Goal: Task Accomplishment & Management: Manage account settings

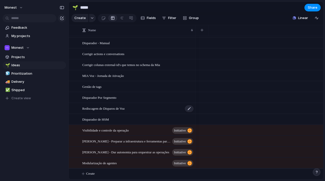
scroll to position [571, 0]
click at [22, 56] on span "Projects" at bounding box center [37, 57] width 53 height 5
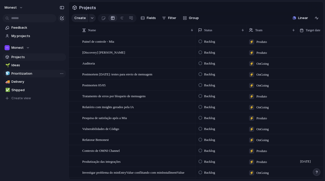
click at [30, 77] on link "🧊 Prioritization" at bounding box center [35, 74] width 64 height 8
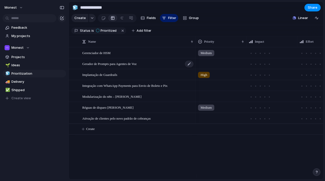
scroll to position [0, 38]
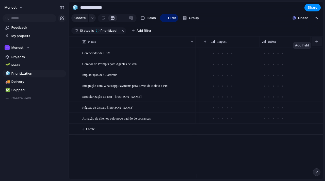
click at [315, 46] on button "button" at bounding box center [317, 41] width 10 height 9
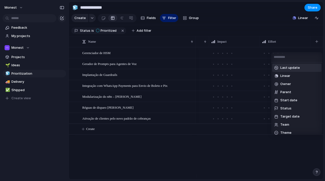
scroll to position [66, 0]
click at [286, 76] on span "Linear" at bounding box center [286, 75] width 10 height 5
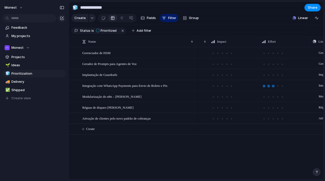
scroll to position [0, 89]
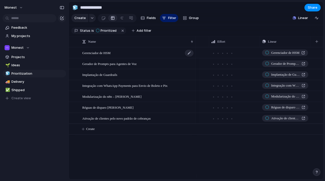
click at [98, 56] on span "Gerenciador de HSM" at bounding box center [96, 53] width 28 height 6
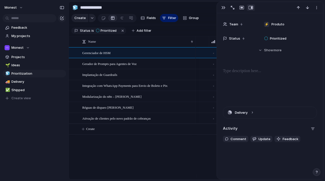
scroll to position [115, 0]
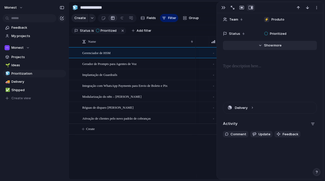
click at [266, 47] on span "Show" at bounding box center [268, 45] width 9 height 5
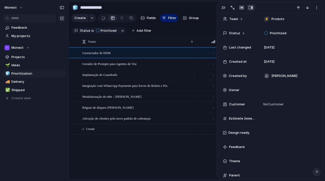
scroll to position [258, 0]
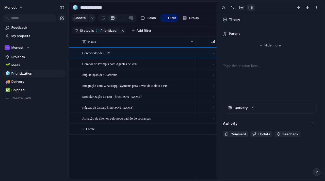
click at [252, 73] on div at bounding box center [270, 79] width 94 height 33
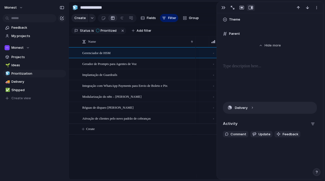
click at [255, 106] on button "Delivery" at bounding box center [270, 107] width 94 height 11
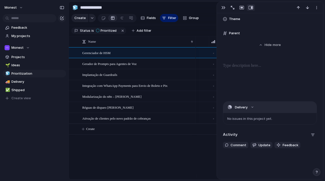
click at [255, 106] on button "Delivery" at bounding box center [270, 107] width 94 height 11
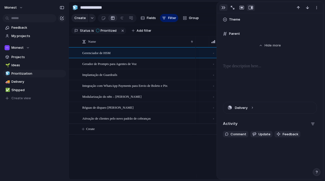
click at [223, 9] on div "button" at bounding box center [224, 8] width 4 height 4
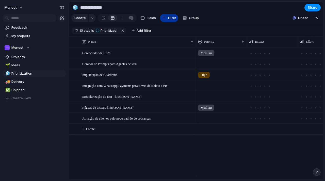
click at [169, 17] on button "Filter" at bounding box center [169, 18] width 18 height 8
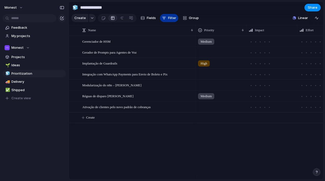
click at [169, 17] on button "Filter" at bounding box center [169, 18] width 18 height 8
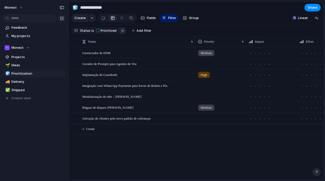
click at [120, 34] on button "button" at bounding box center [123, 30] width 7 height 7
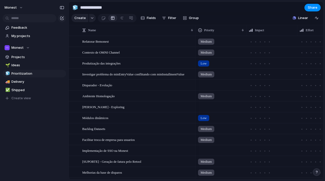
scroll to position [98, 0]
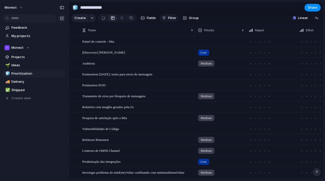
click at [171, 21] on span "Filter" at bounding box center [172, 18] width 8 height 5
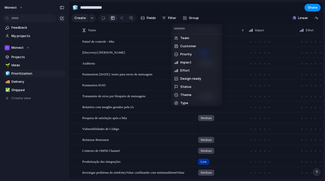
scroll to position [34, 0]
click at [199, 87] on li "Status" at bounding box center [196, 87] width 49 height 8
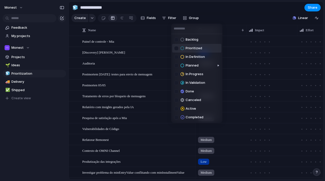
click at [177, 49] on div at bounding box center [176, 48] width 4 height 4
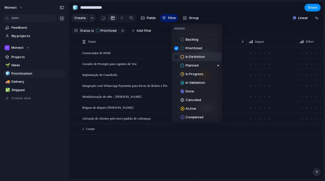
click at [177, 56] on div at bounding box center [176, 57] width 4 height 4
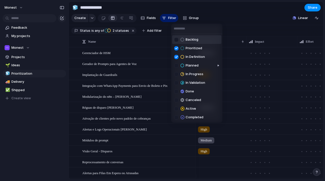
click at [175, 40] on div at bounding box center [176, 40] width 4 height 4
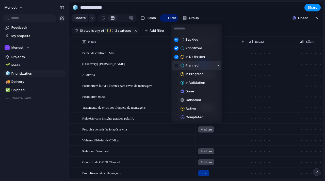
click at [177, 66] on div at bounding box center [176, 66] width 4 height 4
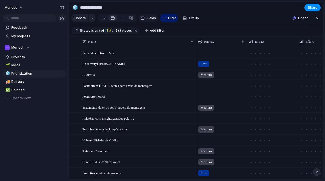
click at [145, 22] on button "Fields" at bounding box center [148, 18] width 19 height 8
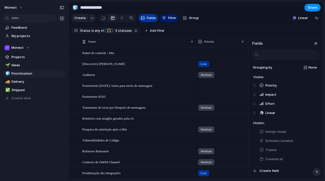
click at [145, 22] on button "Fields" at bounding box center [148, 18] width 19 height 8
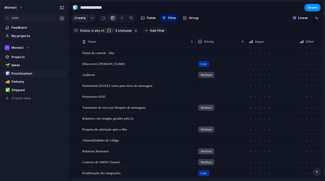
click at [155, 33] on span "Add filter" at bounding box center [157, 30] width 15 height 5
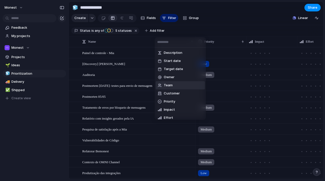
click at [174, 84] on li "Team" at bounding box center [180, 85] width 49 height 8
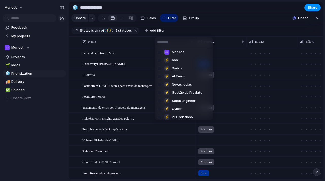
scroll to position [1, 0]
click at [161, 85] on div at bounding box center [160, 85] width 9 height 9
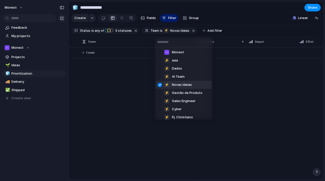
click at [161, 85] on div at bounding box center [160, 85] width 9 height 9
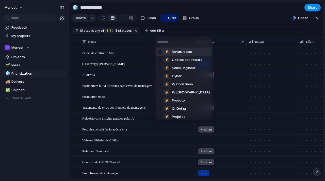
scroll to position [35, 0]
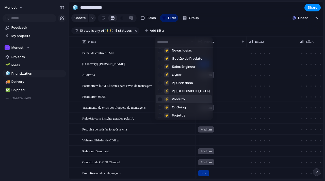
click at [161, 100] on div at bounding box center [160, 99] width 9 height 9
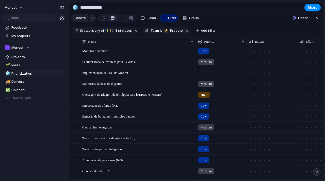
scroll to position [200, 0]
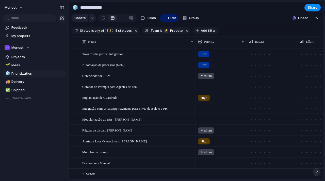
click at [201, 33] on span "Add filter" at bounding box center [208, 30] width 15 height 5
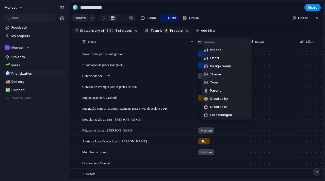
scroll to position [0, 0]
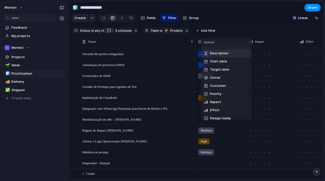
click at [232, 19] on div "Description Start date Target date Owner Customer Priority Impact Effort Design…" at bounding box center [162, 90] width 325 height 181
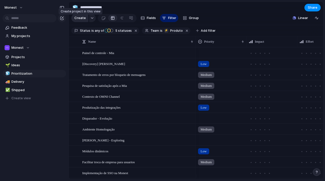
click at [83, 21] on span "Create" at bounding box center [79, 18] width 11 height 5
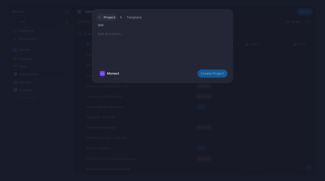
click at [112, 18] on span "Project" at bounding box center [110, 17] width 12 height 5
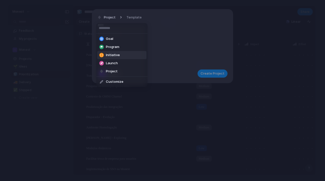
click at [115, 56] on span "Initiative" at bounding box center [113, 55] width 14 height 5
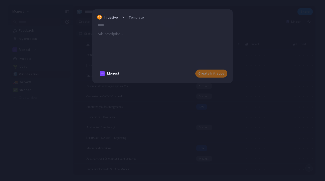
click at [119, 24] on input "text" at bounding box center [163, 25] width 130 height 8
type input "*****"
click at [210, 73] on span "Create Initiative" at bounding box center [212, 73] width 26 height 5
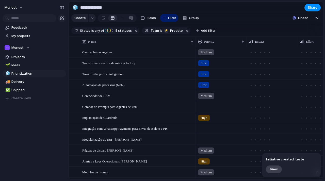
scroll to position [200, 0]
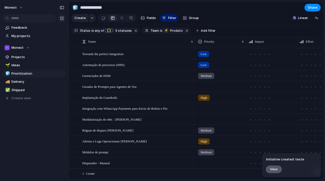
click at [277, 167] on button "View" at bounding box center [274, 169] width 17 height 8
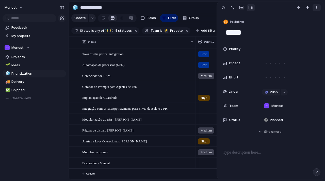
click at [317, 11] on button "button" at bounding box center [317, 7] width 8 height 7
click at [296, 26] on span "Delete" at bounding box center [295, 26] width 11 height 5
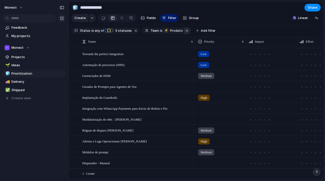
click at [185, 33] on button "button" at bounding box center [187, 30] width 7 height 7
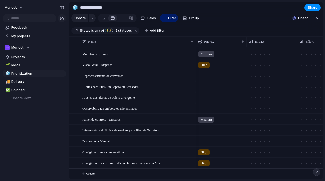
scroll to position [473, 0]
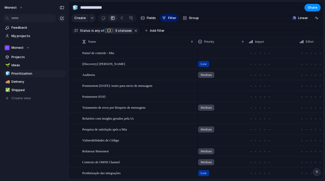
click at [120, 33] on span "5 statuses" at bounding box center [123, 30] width 18 height 5
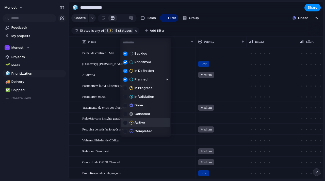
click at [127, 122] on div at bounding box center [125, 123] width 4 height 4
click at [234, 18] on div "Backlog Prioritized In Definition Planned In Progress In Validation Done Cancel…" at bounding box center [162, 90] width 325 height 181
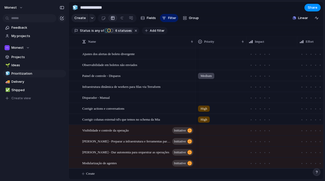
click at [152, 33] on span "Add filter" at bounding box center [157, 30] width 15 height 5
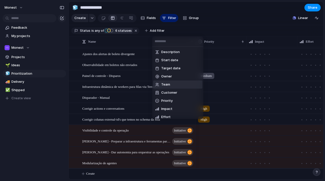
click at [160, 88] on li "Team" at bounding box center [177, 85] width 49 height 8
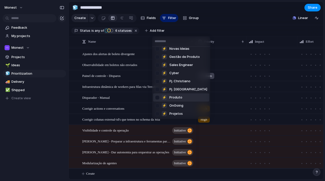
click at [158, 98] on div at bounding box center [157, 97] width 9 height 9
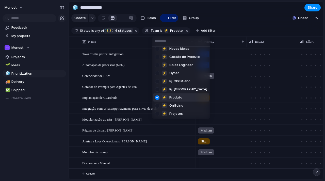
click at [67, 134] on div "Monest ⚡ aaa ⚡ Dados ⚡ AI Team ⚡ Novas Ideias ⚡ Gestão de Produto ⚡ Sales Engin…" at bounding box center [162, 90] width 325 height 181
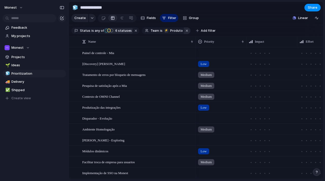
click at [184, 34] on button "button" at bounding box center [187, 30] width 7 height 7
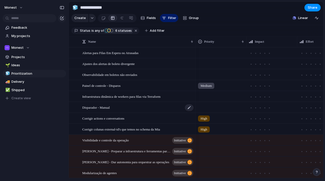
click at [123, 113] on div "Disparador - Manual" at bounding box center [138, 107] width 112 height 10
click at [73, 110] on div at bounding box center [73, 108] width 4 height 4
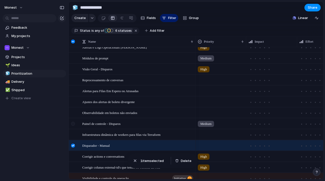
click at [74, 99] on div at bounding box center [73, 93] width 9 height 14
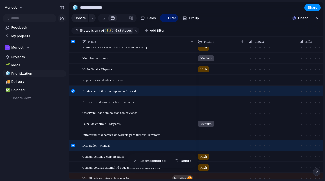
click at [74, 93] on div at bounding box center [73, 91] width 4 height 4
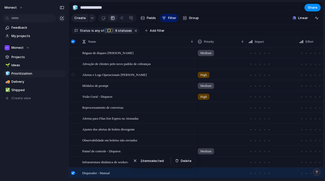
click at [73, 77] on div at bounding box center [73, 75] width 4 height 4
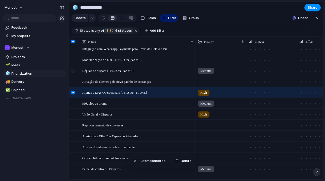
click at [74, 73] on div at bounding box center [73, 71] width 4 height 4
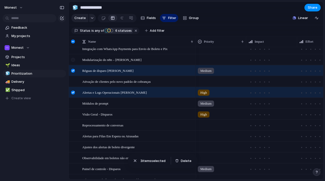
click at [72, 62] on div at bounding box center [73, 60] width 4 height 4
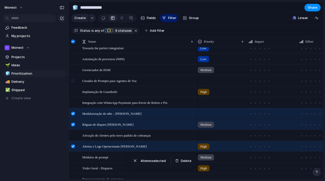
click at [74, 83] on div at bounding box center [73, 81] width 4 height 4
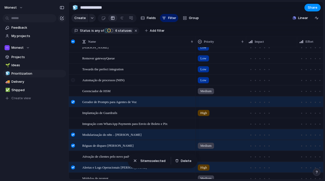
click at [74, 82] on div at bounding box center [73, 80] width 4 height 4
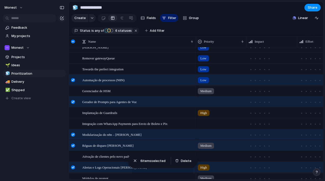
click at [74, 82] on div at bounding box center [73, 80] width 4 height 4
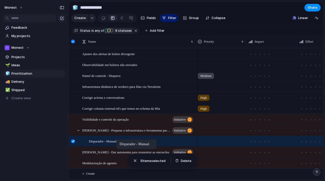
drag, startPoint x: 103, startPoint y: 96, endPoint x: 119, endPoint y: 140, distance: 47.3
click at [133, 159] on div "button" at bounding box center [135, 160] width 5 height 5
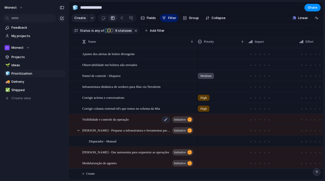
click at [103, 116] on span "Visibilidade e controle da operação" at bounding box center [105, 119] width 47 height 6
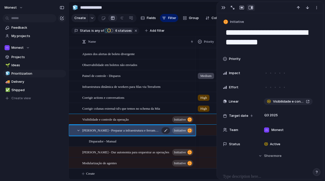
click at [111, 127] on span "[PERSON_NAME] - Preparar a infraestrutura e ferramentas para escala" at bounding box center [121, 130] width 78 height 6
type textarea "**********"
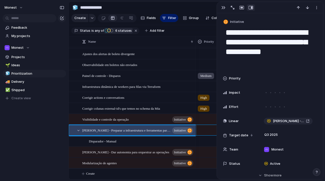
click at [102, 120] on span "Visibilidade e controle da operação" at bounding box center [105, 119] width 47 height 6
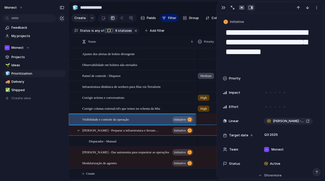
click at [106, 130] on span "[PERSON_NAME] - Preparar a infraestrutura e ferramentas para escala" at bounding box center [121, 130] width 78 height 6
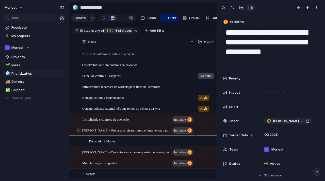
click at [77, 130] on div at bounding box center [78, 130] width 5 height 5
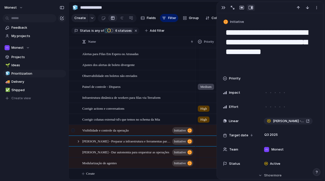
click at [73, 130] on div at bounding box center [73, 131] width 4 height 4
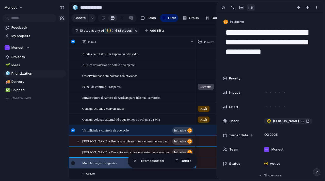
click at [73, 164] on div at bounding box center [73, 163] width 4 height 4
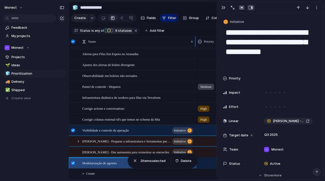
click at [73, 43] on div at bounding box center [73, 42] width 4 height 4
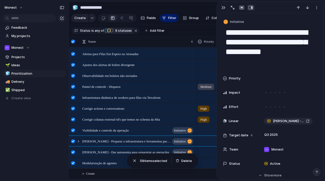
click at [74, 43] on div at bounding box center [73, 42] width 4 height 4
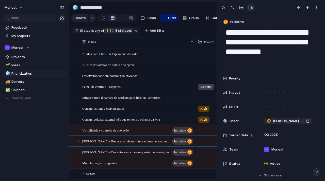
click at [73, 129] on div at bounding box center [73, 131] width 4 height 4
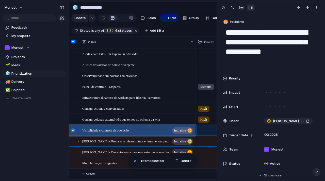
click at [74, 163] on div at bounding box center [73, 163] width 4 height 4
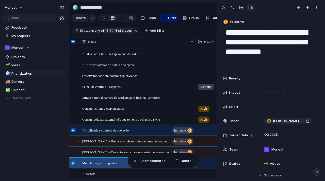
click at [74, 152] on div at bounding box center [73, 152] width 4 height 4
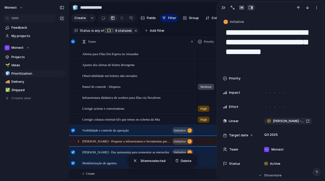
click at [74, 141] on div at bounding box center [73, 142] width 4 height 4
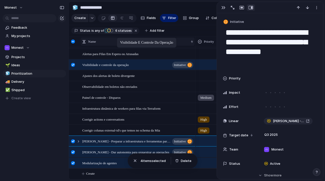
drag, startPoint x: 106, startPoint y: 132, endPoint x: 116, endPoint y: 47, distance: 85.0
click at [51, 140] on div "Feedback My projects Monest Projects 🌱 Ideas 🧊 Prioritization 🚚 Delivery ✅ Ship…" at bounding box center [34, 71] width 69 height 143
click at [73, 143] on div at bounding box center [73, 142] width 4 height 4
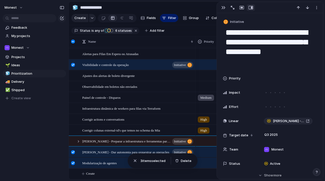
click at [73, 152] on div at bounding box center [73, 152] width 4 height 4
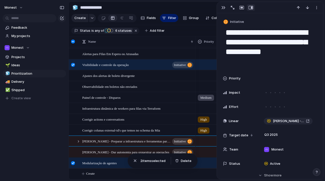
click at [73, 161] on div at bounding box center [73, 163] width 4 height 4
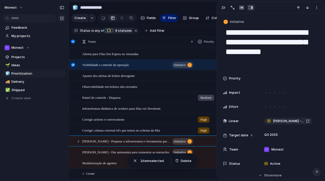
click at [73, 68] on div at bounding box center [73, 67] width 9 height 14
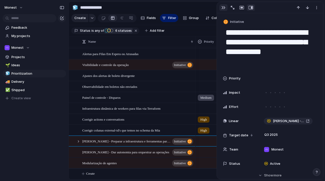
click at [222, 8] on div "button" at bounding box center [224, 8] width 4 height 4
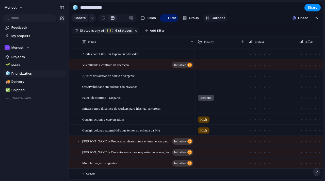
click at [210, 20] on button "Collapse" at bounding box center [216, 18] width 24 height 8
click at [210, 20] on button "Expand" at bounding box center [215, 18] width 22 height 8
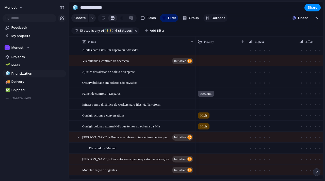
click at [210, 20] on button "Collapse" at bounding box center [216, 18] width 24 height 8
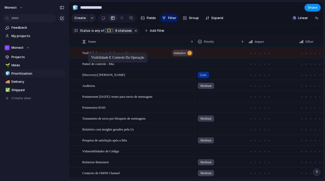
drag, startPoint x: 144, startPoint y: 132, endPoint x: 90, endPoint y: 54, distance: 95.4
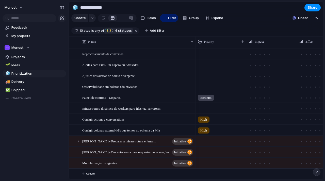
click at [105, 140] on span "[PERSON_NAME] - Preparar a infraestrutura e ferramentas para escala" at bounding box center [121, 141] width 78 height 6
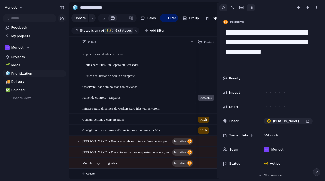
click at [222, 8] on div "button" at bounding box center [224, 8] width 4 height 4
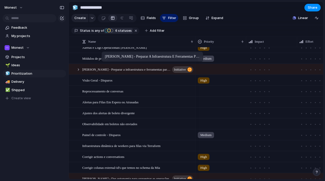
drag, startPoint x: 138, startPoint y: 141, endPoint x: 104, endPoint y: 53, distance: 94.3
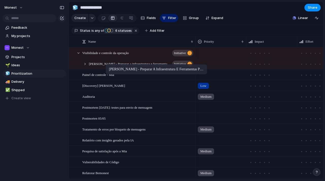
drag, startPoint x: 112, startPoint y: 61, endPoint x: 108, endPoint y: 65, distance: 5.6
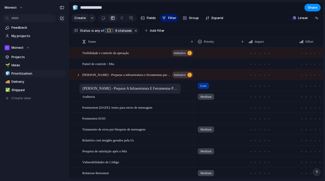
drag, startPoint x: 93, startPoint y: 67, endPoint x: 82, endPoint y: 85, distance: 20.8
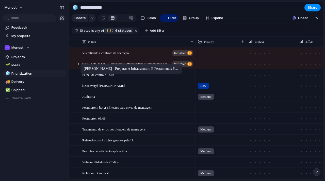
drag, startPoint x: 91, startPoint y: 78, endPoint x: 83, endPoint y: 65, distance: 15.1
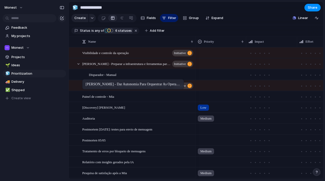
drag, startPoint x: 100, startPoint y: 152, endPoint x: 83, endPoint y: 82, distance: 72.0
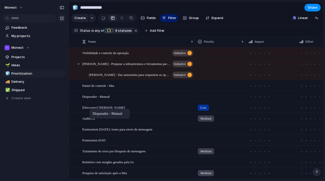
drag, startPoint x: 99, startPoint y: 78, endPoint x: 92, endPoint y: 110, distance: 32.8
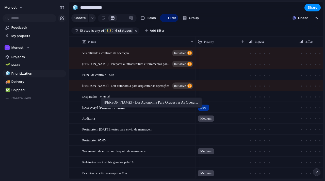
drag, startPoint x: 103, startPoint y: 79, endPoint x: 103, endPoint y: 99, distance: 19.6
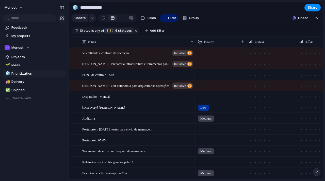
click at [222, 23] on section "Create Fields Filter Group Zoom Expand Linear" at bounding box center [196, 19] width 255 height 12
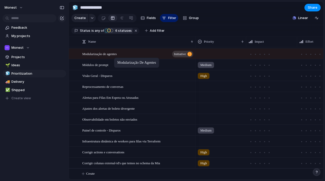
drag, startPoint x: 121, startPoint y: 163, endPoint x: 117, endPoint y: 58, distance: 104.6
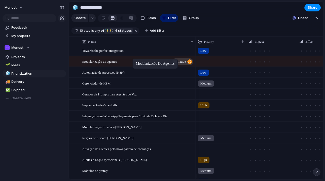
drag, startPoint x: 133, startPoint y: 161, endPoint x: 134, endPoint y: 60, distance: 100.7
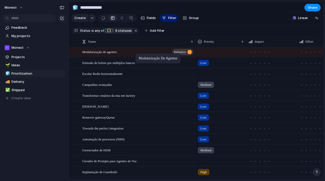
drag, startPoint x: 141, startPoint y: 130, endPoint x: 138, endPoint y: 54, distance: 76.1
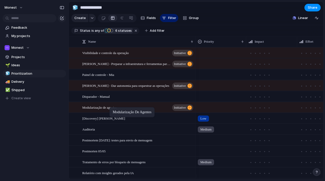
drag, startPoint x: 148, startPoint y: 152, endPoint x: 112, endPoint y: 108, distance: 56.5
drag, startPoint x: 107, startPoint y: 109, endPoint x: 110, endPoint y: 106, distance: 4.9
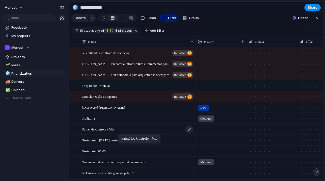
drag, startPoint x: 131, startPoint y: 79, endPoint x: 121, endPoint y: 134, distance: 56.8
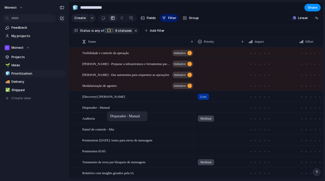
drag, startPoint x: 109, startPoint y: 87, endPoint x: 110, endPoint y: 112, distance: 25.4
click at [116, 112] on div "Disparador - Manual" at bounding box center [138, 107] width 112 height 10
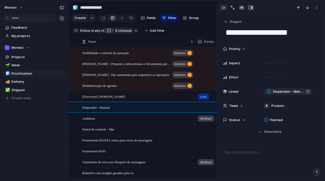
click at [224, 6] on div "button" at bounding box center [224, 8] width 4 height 4
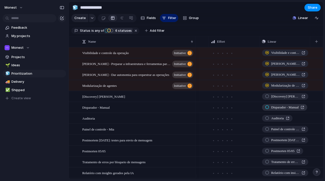
click at [292, 110] on span "Disparador - Manual" at bounding box center [285, 107] width 27 height 5
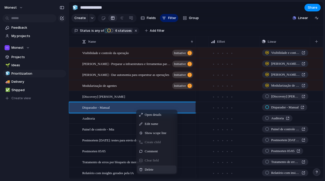
click at [151, 172] on span "Delete" at bounding box center [149, 169] width 9 height 5
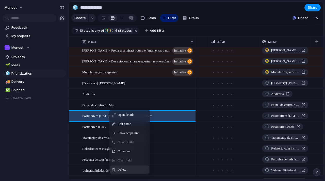
click at [124, 172] on span "Delete" at bounding box center [122, 169] width 9 height 5
click at [129, 172] on span "Delete" at bounding box center [124, 169] width 9 height 5
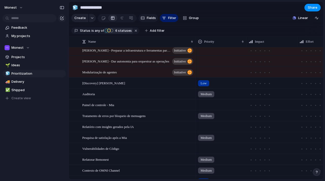
click at [150, 19] on span "Fields" at bounding box center [151, 18] width 9 height 5
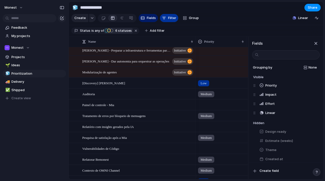
click at [164, 19] on div "button" at bounding box center [164, 18] width 4 height 4
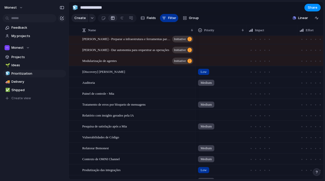
click at [165, 17] on button "Filter" at bounding box center [169, 18] width 18 height 8
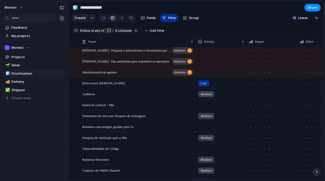
click at [165, 17] on button "Filter" at bounding box center [169, 18] width 18 height 8
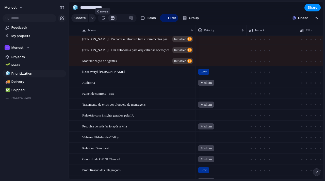
click at [101, 21] on div at bounding box center [103, 18] width 4 height 8
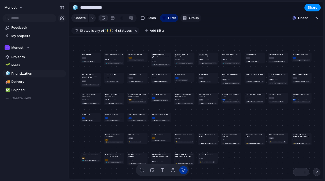
click at [196, 21] on span "Group" at bounding box center [194, 18] width 10 height 5
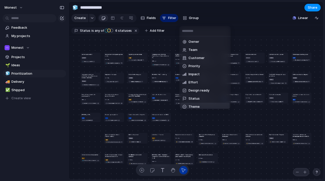
scroll to position [11, 0]
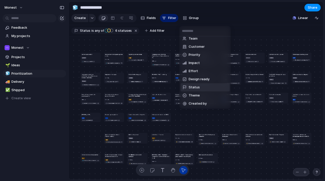
click at [201, 90] on li "Status" at bounding box center [205, 87] width 49 height 8
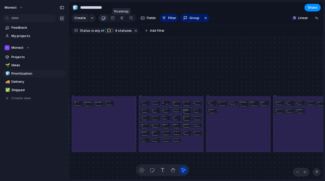
click at [122, 19] on div at bounding box center [122, 18] width 4 height 8
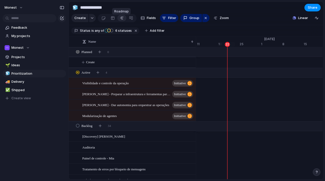
scroll to position [0, 3373]
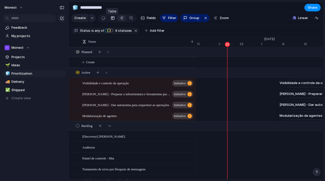
click at [111, 20] on div at bounding box center [113, 18] width 4 height 8
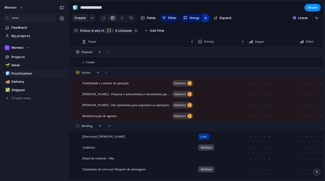
click at [205, 21] on div "button" at bounding box center [206, 18] width 4 height 6
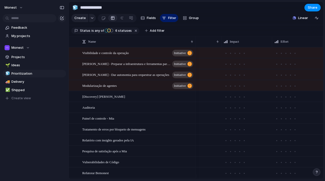
scroll to position [0, 89]
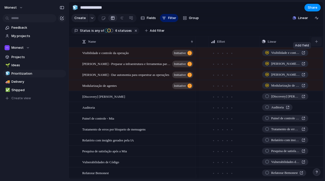
click at [318, 46] on button "button" at bounding box center [317, 41] width 10 height 9
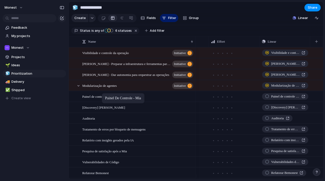
drag, startPoint x: 111, startPoint y: 124, endPoint x: 104, endPoint y: 94, distance: 29.9
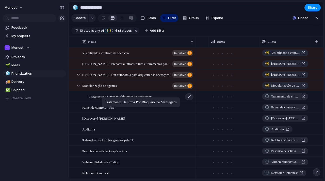
drag, startPoint x: 113, startPoint y: 133, endPoint x: 105, endPoint y: 98, distance: 35.8
click at [81, 20] on span "Create" at bounding box center [79, 18] width 11 height 5
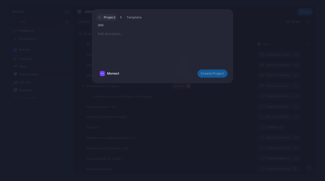
click at [109, 17] on span "Project" at bounding box center [110, 17] width 12 height 5
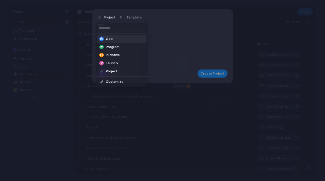
click at [115, 40] on li "Goal" at bounding box center [121, 39] width 49 height 8
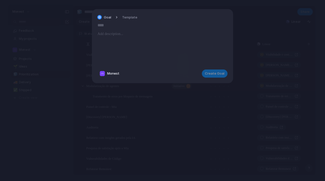
click at [126, 23] on input "text" at bounding box center [163, 25] width 130 height 8
type input "**********"
click at [208, 74] on span "Create Goal" at bounding box center [215, 73] width 20 height 5
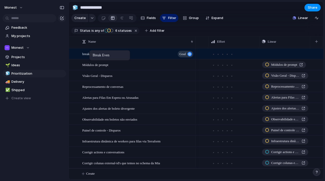
scroll to position [496, 0]
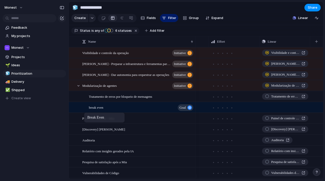
drag, startPoint x: 117, startPoint y: 162, endPoint x: 87, endPoint y: 114, distance: 57.2
drag, startPoint x: 100, startPoint y: 90, endPoint x: 111, endPoint y: 111, distance: 23.9
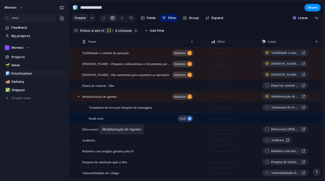
drag, startPoint x: 96, startPoint y: 88, endPoint x: 102, endPoint y: 125, distance: 37.2
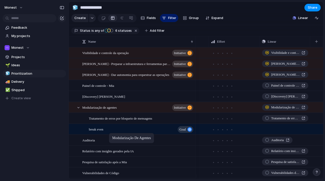
drag, startPoint x: 99, startPoint y: 100, endPoint x: 112, endPoint y: 134, distance: 35.9
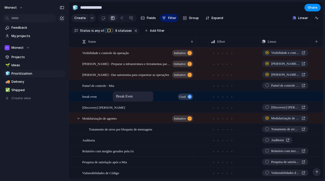
drag, startPoint x: 112, startPoint y: 134, endPoint x: 115, endPoint y: 93, distance: 41.9
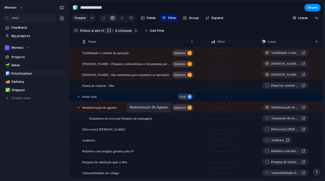
drag, startPoint x: 118, startPoint y: 123, endPoint x: 129, endPoint y: 103, distance: 22.5
drag, startPoint x: 93, startPoint y: 112, endPoint x: 93, endPoint y: 102, distance: 10.7
click at [102, 22] on div at bounding box center [103, 18] width 4 height 8
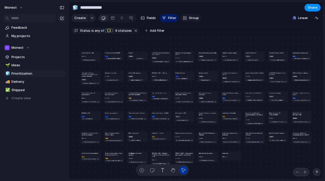
click at [186, 21] on button "Group" at bounding box center [190, 18] width 21 height 8
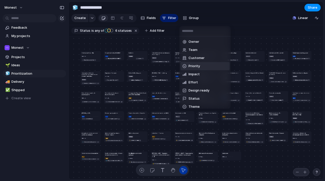
click at [205, 66] on li "Priority" at bounding box center [205, 66] width 49 height 8
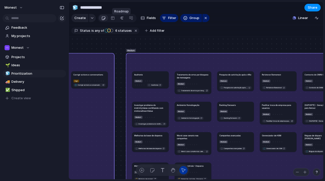
click at [121, 18] on div at bounding box center [122, 18] width 4 height 8
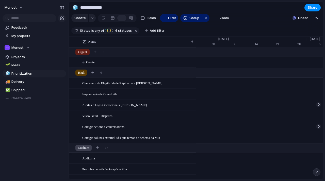
scroll to position [0, 2952]
click at [29, 66] on span "Ideas" at bounding box center [37, 65] width 53 height 5
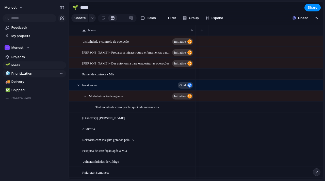
click at [27, 76] on span "Prioritization" at bounding box center [37, 73] width 53 height 5
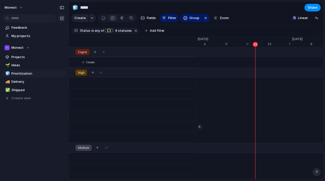
type input "**********"
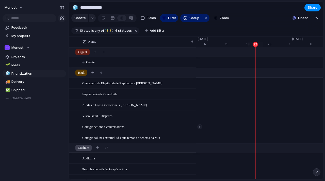
scroll to position [0, 3345]
click at [111, 19] on div at bounding box center [113, 18] width 4 height 8
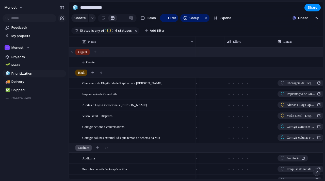
scroll to position [0, 89]
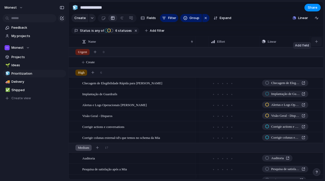
click at [316, 46] on button "button" at bounding box center [317, 41] width 10 height 9
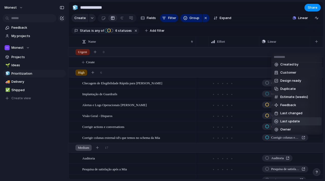
scroll to position [12, 0]
click at [293, 100] on li "Estimate (weeks)" at bounding box center [297, 97] width 49 height 8
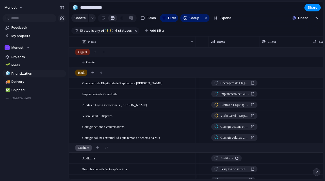
scroll to position [0, 140]
click at [277, 87] on div at bounding box center [285, 83] width 51 height 10
type input "*"
click at [21, 65] on span "Ideas" at bounding box center [37, 65] width 53 height 5
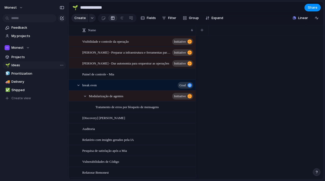
type input "*****"
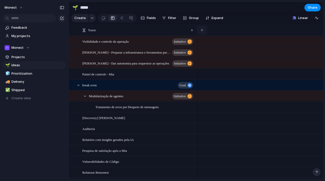
click at [202, 32] on div "button" at bounding box center [202, 30] width 3 height 3
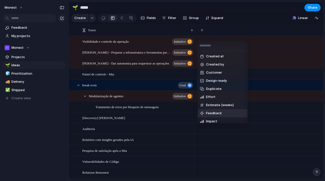
drag, startPoint x: 213, startPoint y: 105, endPoint x: 215, endPoint y: 112, distance: 7.0
click at [215, 112] on ul "Created at Created by Customer Design ready Duplicate Effort Estimate (weeks) F…" at bounding box center [222, 87] width 51 height 72
click at [215, 112] on span "Feedback" at bounding box center [214, 113] width 16 height 5
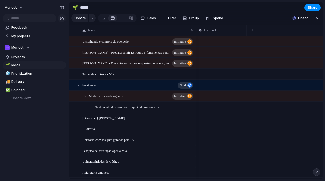
click at [206, 41] on div at bounding box center [221, 41] width 51 height 10
click at [206, 42] on div at bounding box center [221, 41] width 51 height 10
click at [205, 44] on div at bounding box center [221, 41] width 51 height 10
click at [208, 140] on div at bounding box center [221, 139] width 51 height 10
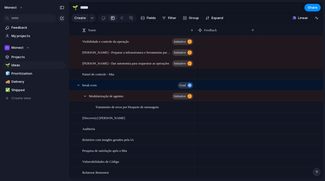
click at [207, 145] on div at bounding box center [221, 139] width 51 height 10
click at [134, 143] on span "Relatório com insights gerados pela IA" at bounding box center [108, 140] width 52 height 6
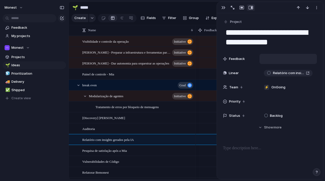
click at [274, 60] on div at bounding box center [288, 59] width 57 height 10
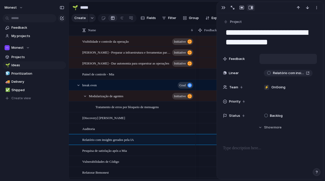
click at [268, 61] on div at bounding box center [288, 59] width 57 height 10
click at [240, 62] on div "Feedback" at bounding box center [270, 59] width 94 height 10
click at [274, 61] on div at bounding box center [288, 59] width 57 height 10
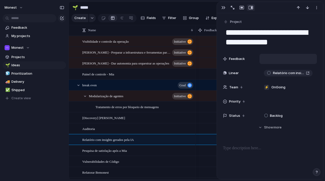
click at [274, 61] on div at bounding box center [288, 59] width 57 height 10
click at [223, 10] on div "button" at bounding box center [224, 8] width 4 height 4
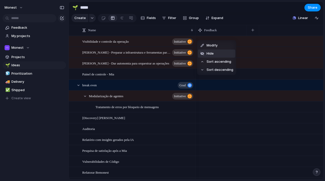
click at [221, 52] on li "Hide" at bounding box center [216, 54] width 37 height 8
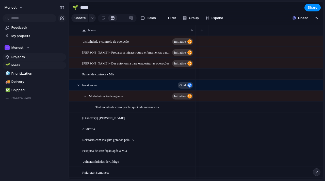
click at [19, 56] on span "Projects" at bounding box center [37, 57] width 53 height 5
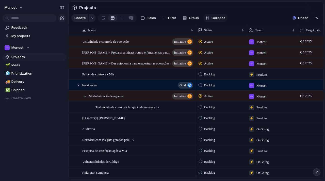
click at [216, 20] on span "Collapse" at bounding box center [219, 18] width 14 height 5
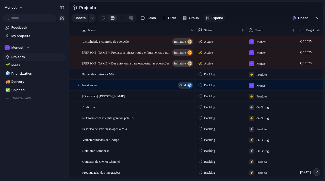
click at [216, 20] on span "Expand" at bounding box center [218, 18] width 12 height 5
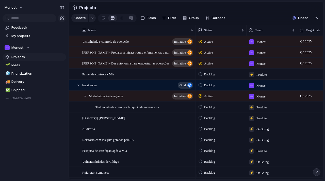
click at [203, 88] on div "Backlog" at bounding box center [208, 85] width 18 height 6
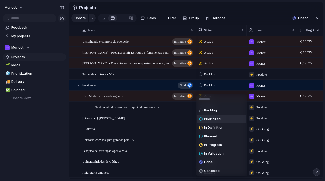
click at [36, 162] on div "Backlog Prioritized In Definition Planned In Progress In Validation Done Cancel…" at bounding box center [162, 90] width 325 height 181
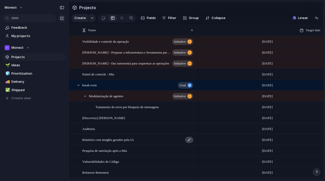
scroll to position [0, 190]
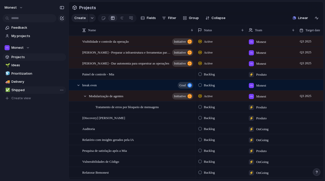
click at [16, 92] on span "Shipped" at bounding box center [37, 90] width 53 height 5
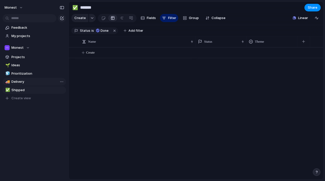
click at [23, 81] on span "Delivery" at bounding box center [37, 81] width 53 height 5
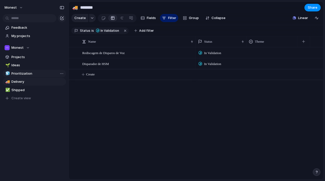
click at [26, 71] on span "Prioritization" at bounding box center [37, 73] width 53 height 5
type input "**********"
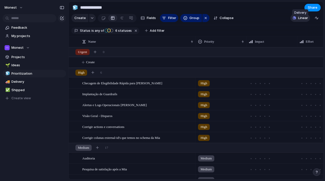
click at [300, 20] on span "Linear" at bounding box center [303, 18] width 10 height 5
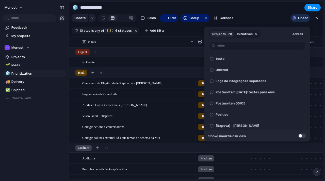
click at [244, 35] on span "Initiatives" at bounding box center [245, 34] width 16 height 5
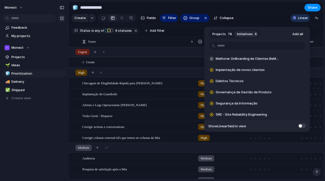
click at [222, 35] on span "Projects" at bounding box center [219, 34] width 13 height 5
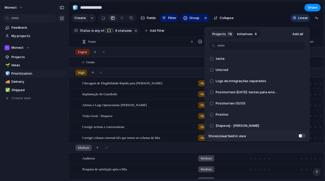
click at [38, 152] on div "Projects 78 Initiatives 6 Add all teste Add Unicred Add Logs de integrações sep…" at bounding box center [162, 90] width 325 height 181
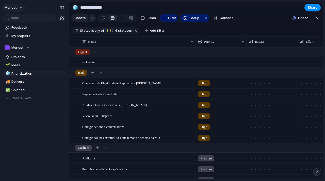
click at [19, 8] on button "Monest" at bounding box center [13, 8] width 23 height 8
click at [30, 28] on span "Invite members" at bounding box center [24, 27] width 24 height 5
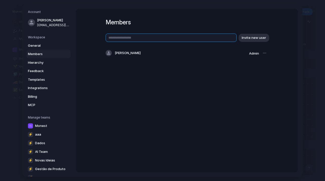
click at [128, 36] on input "text" at bounding box center [171, 38] width 131 height 8
type input "**********"
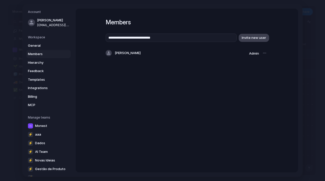
click at [253, 41] on button "Invite new user" at bounding box center [254, 38] width 31 height 8
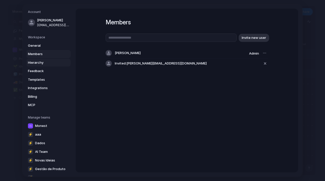
click at [37, 63] on span "Hierarchy" at bounding box center [44, 62] width 33 height 5
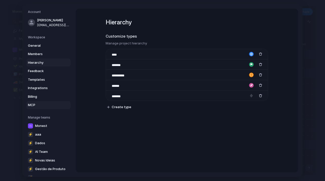
click at [35, 105] on span "MCP" at bounding box center [44, 105] width 33 height 5
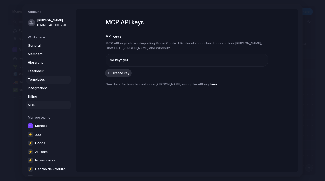
click at [38, 78] on span "Templates" at bounding box center [44, 79] width 33 height 5
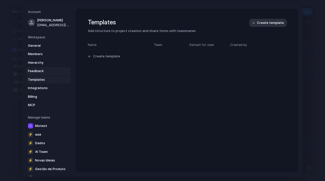
click at [38, 69] on span "Feedback" at bounding box center [44, 71] width 33 height 5
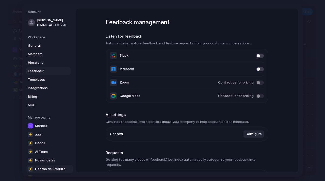
scroll to position [52, 0]
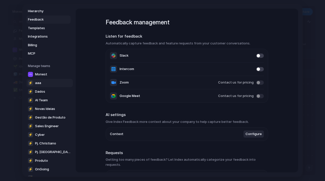
click at [52, 82] on link "⚡ aaa" at bounding box center [49, 83] width 47 height 8
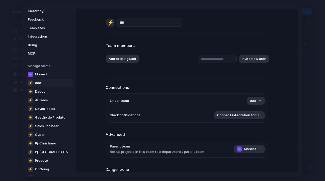
scroll to position [44, 0]
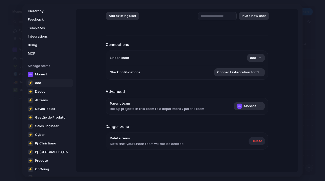
click at [257, 141] on span "Delete" at bounding box center [257, 141] width 11 height 5
